Goal: Task Accomplishment & Management: Use online tool/utility

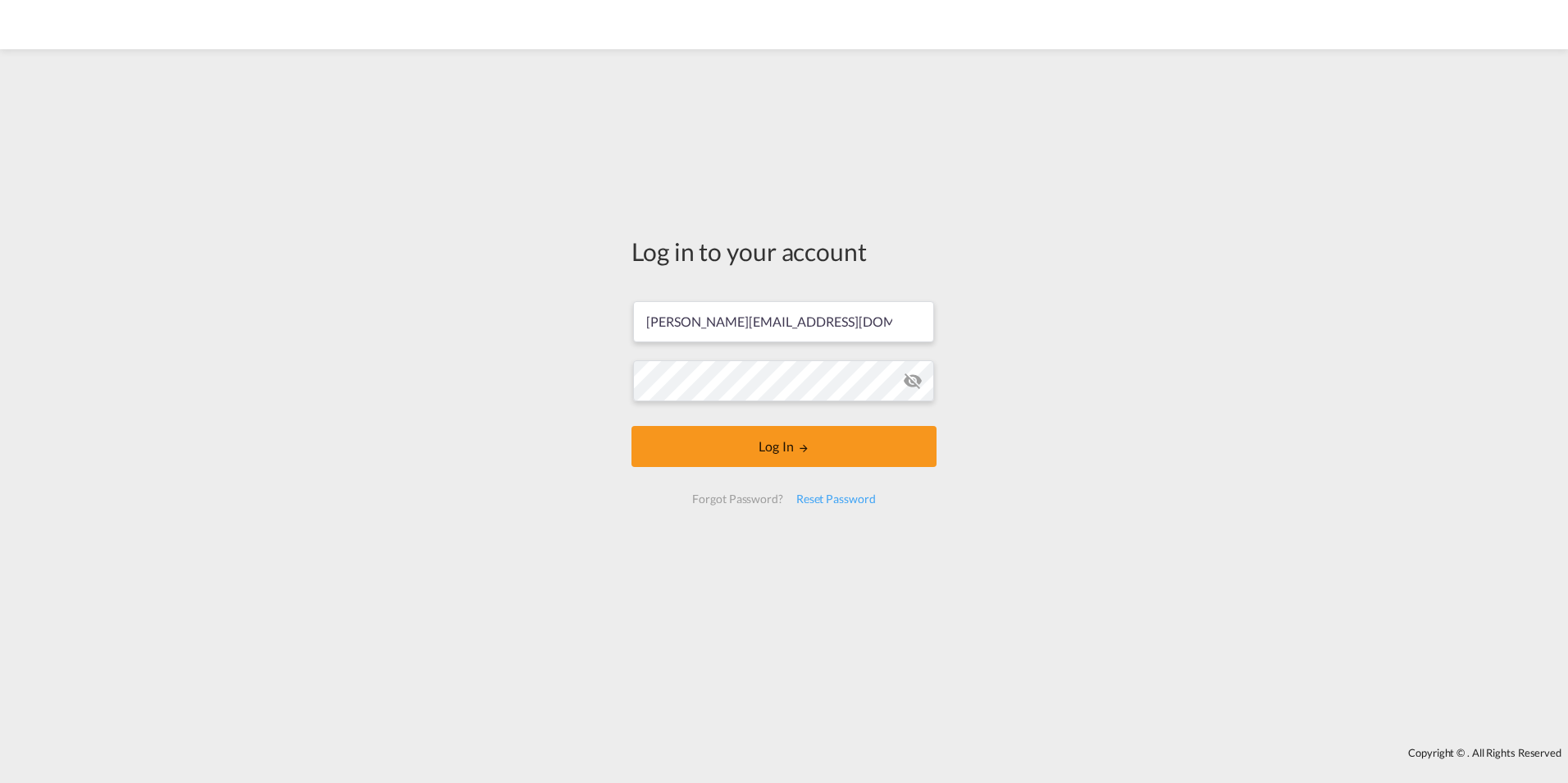
click at [798, 444] on md-icon "LOGIN" at bounding box center [803, 448] width 11 height 11
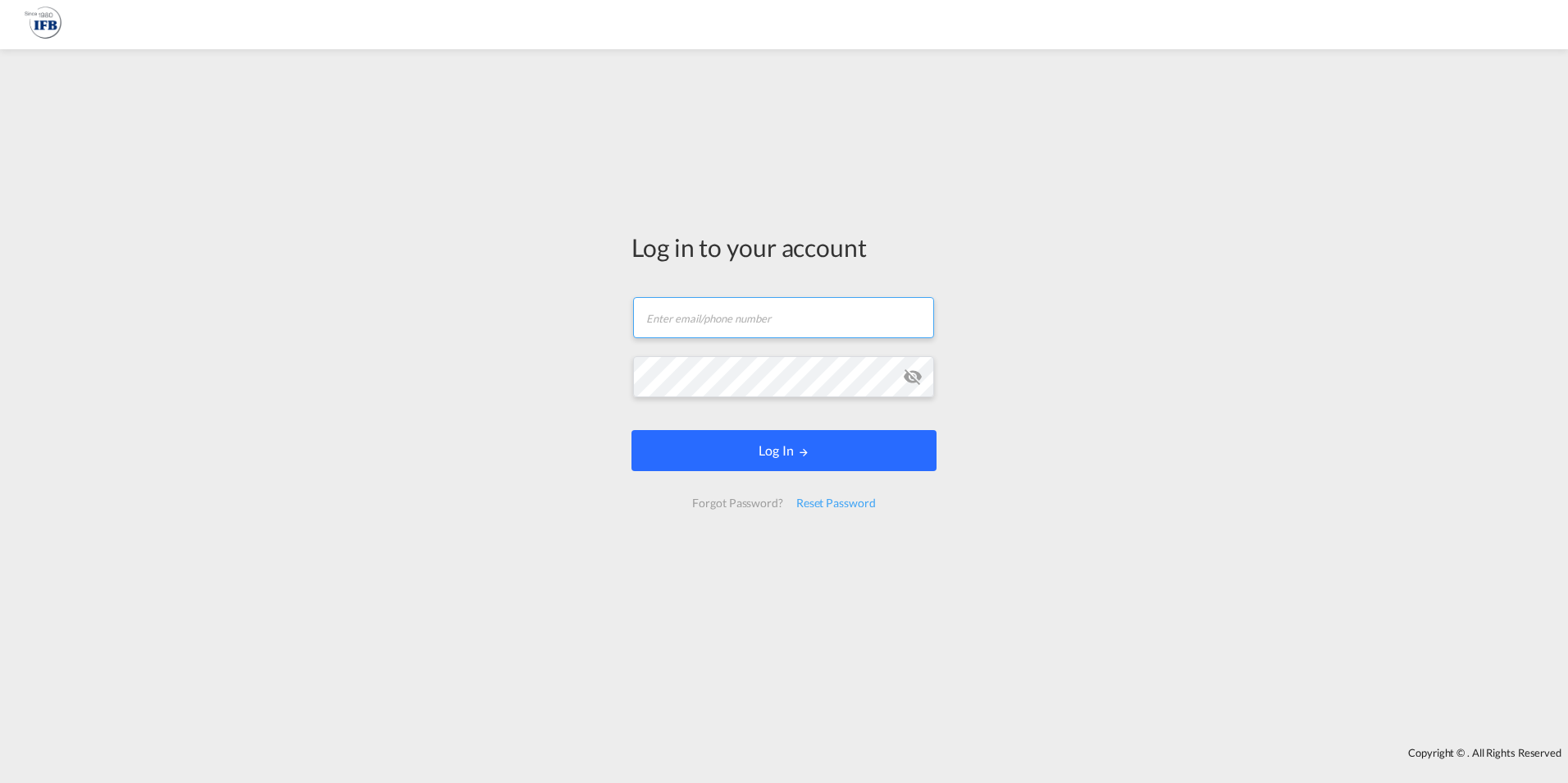
type input "s.torres.ferrafiat@france-ifbgroup.net"
click at [788, 452] on button "Log In" at bounding box center [784, 450] width 305 height 41
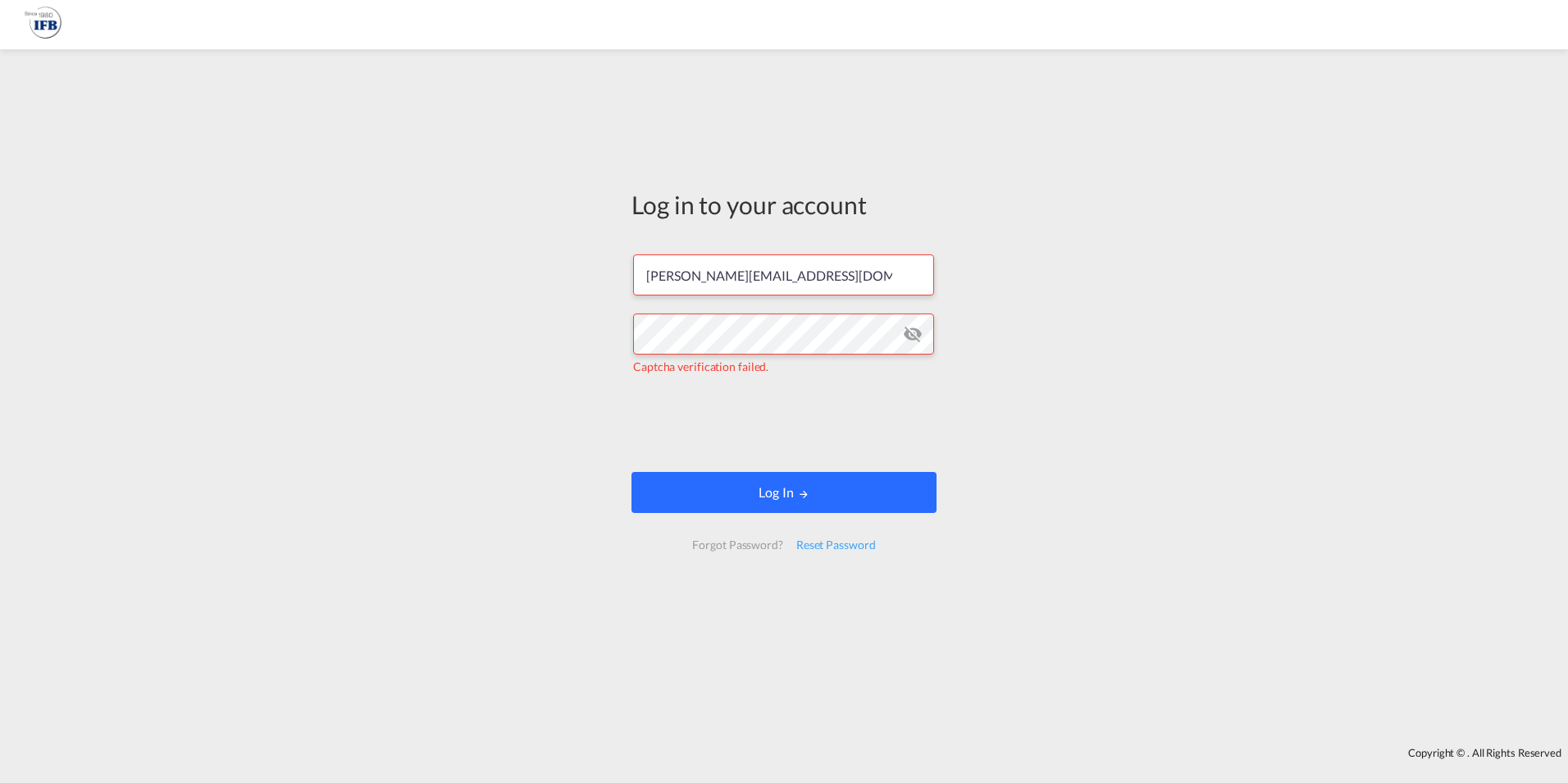
click at [793, 497] on button "Log In" at bounding box center [784, 492] width 305 height 41
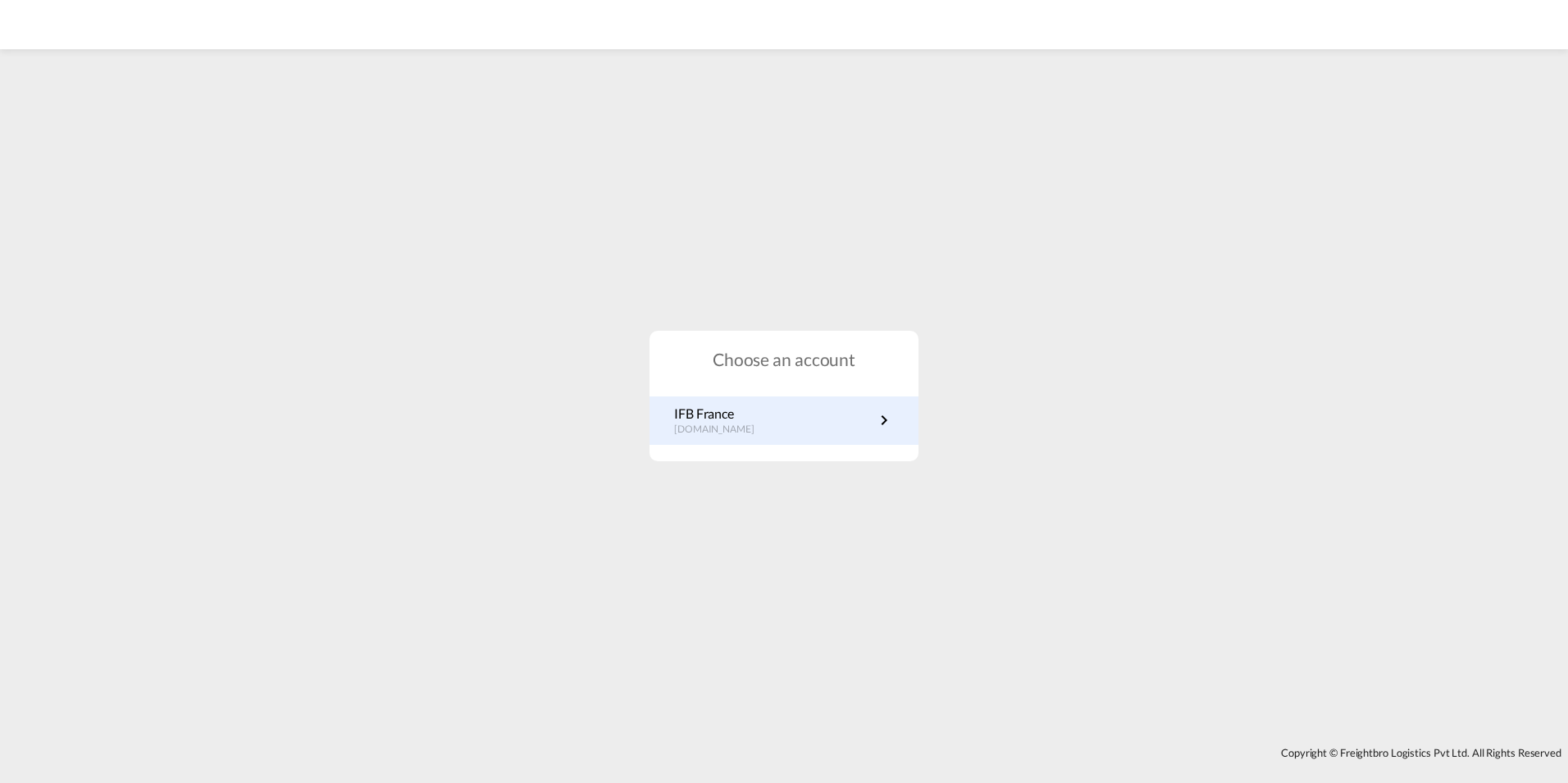
click at [714, 419] on p "IFB France" at bounding box center [722, 413] width 96 height 18
